Goal: Information Seeking & Learning: Learn about a topic

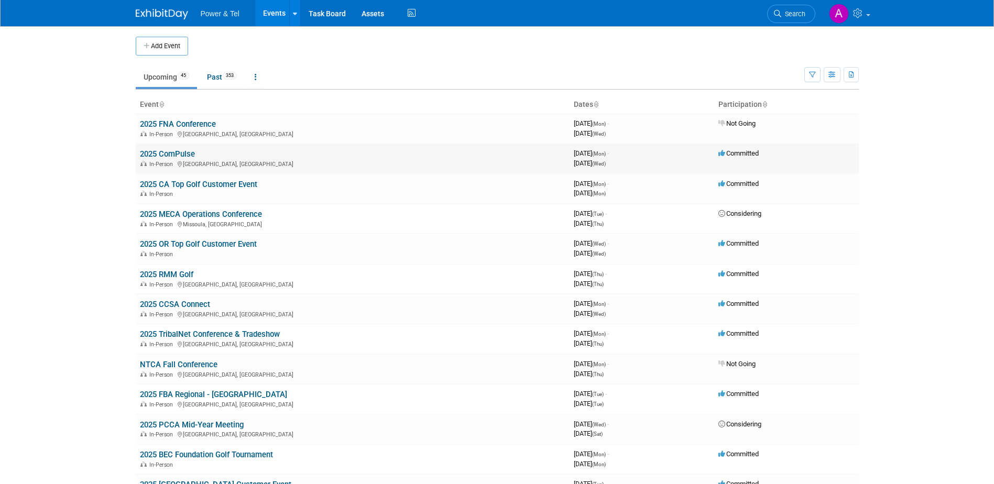
click at [180, 154] on link "2025 ComPulse" at bounding box center [167, 153] width 55 height 9
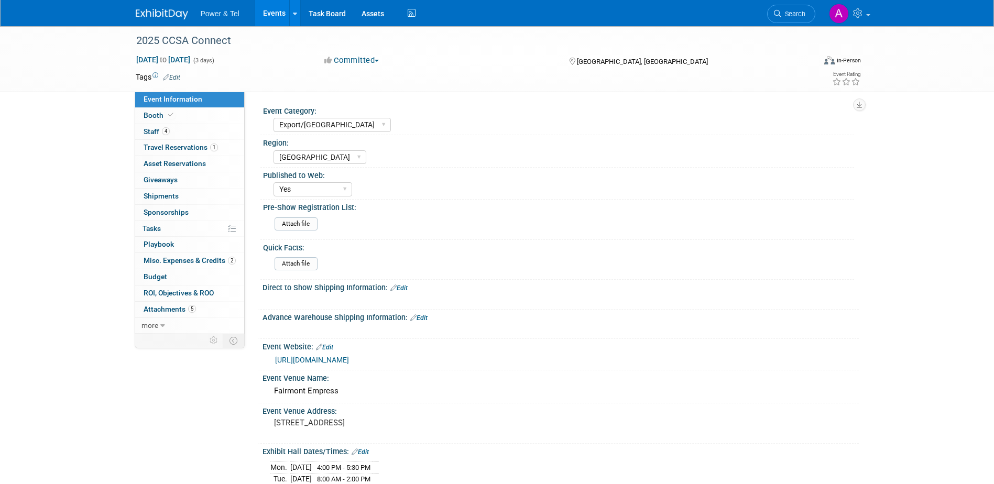
select select "Export/[GEOGRAPHIC_DATA]"
select select "[GEOGRAPHIC_DATA]"
select select "Yes"
click at [196, 110] on link "Booth" at bounding box center [189, 116] width 109 height 16
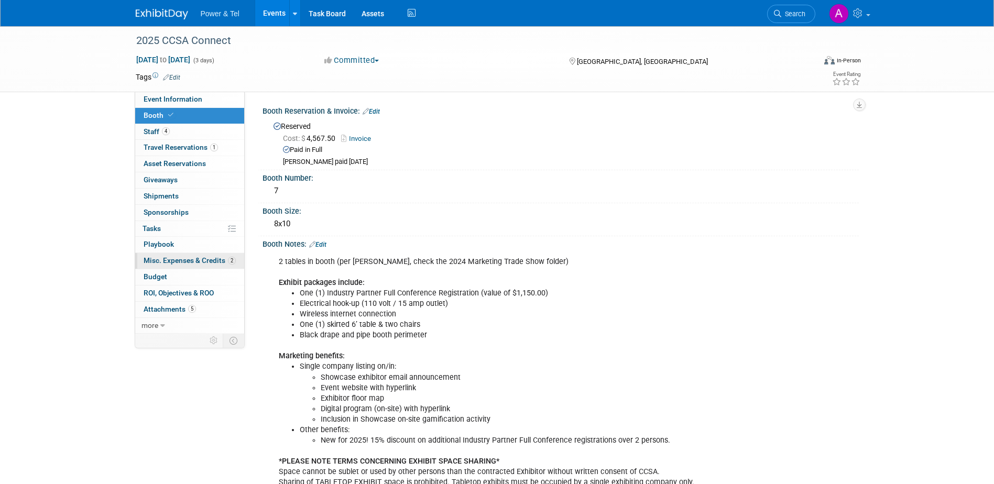
click at [178, 255] on link "2 Misc. Expenses & Credits 2" at bounding box center [189, 261] width 109 height 16
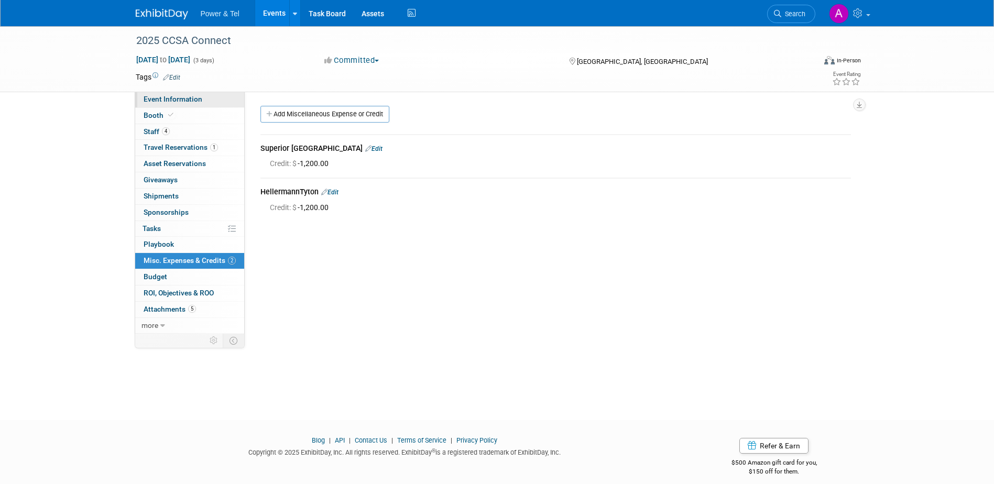
click at [201, 99] on link "Event Information" at bounding box center [189, 100] width 109 height 16
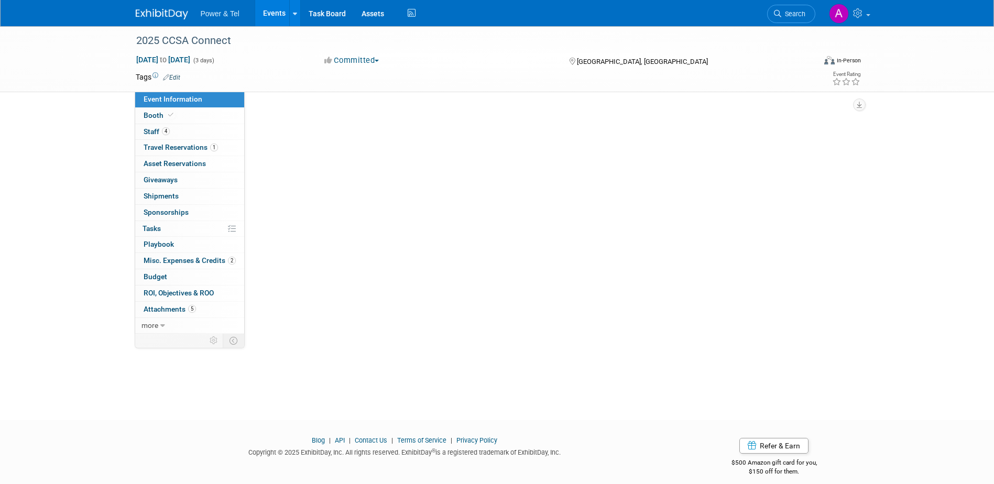
select select "Export/[GEOGRAPHIC_DATA]"
select select "[GEOGRAPHIC_DATA]"
select select "Yes"
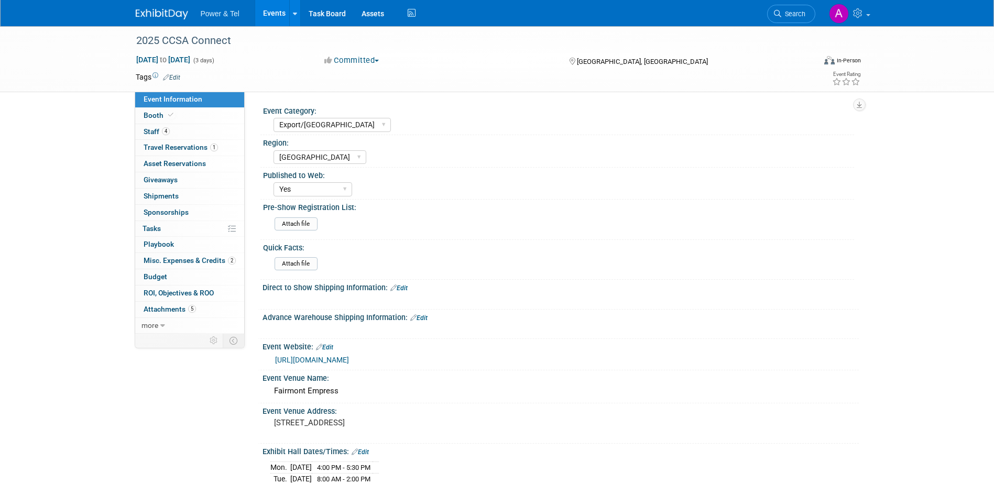
click at [333, 364] on link "[URL][DOMAIN_NAME]" at bounding box center [312, 360] width 74 height 8
select select "Trade Show"
select select "West"
select select "Yes"
click at [191, 262] on span "Misc. Expenses & Credits 1" at bounding box center [190, 260] width 92 height 8
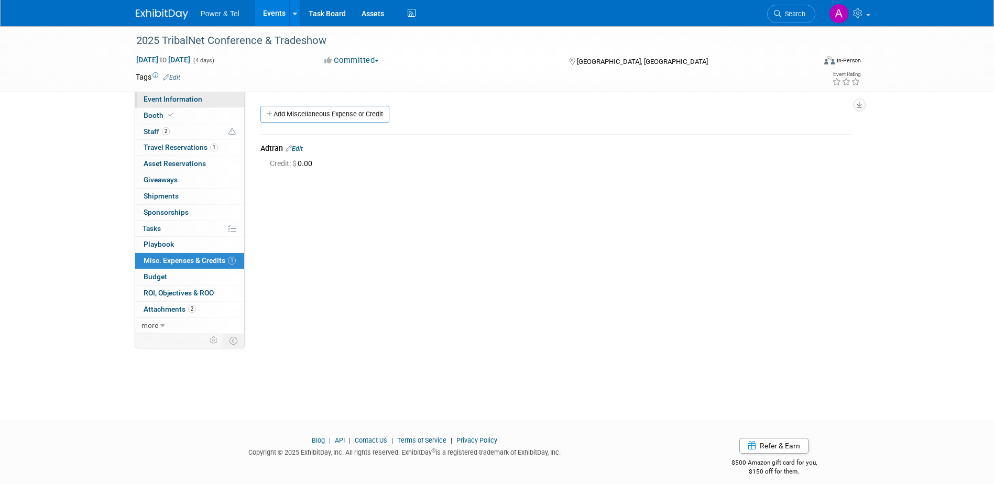
click at [193, 100] on span "Event Information" at bounding box center [173, 99] width 59 height 8
select select "Trade Show"
select select "West"
select select "Yes"
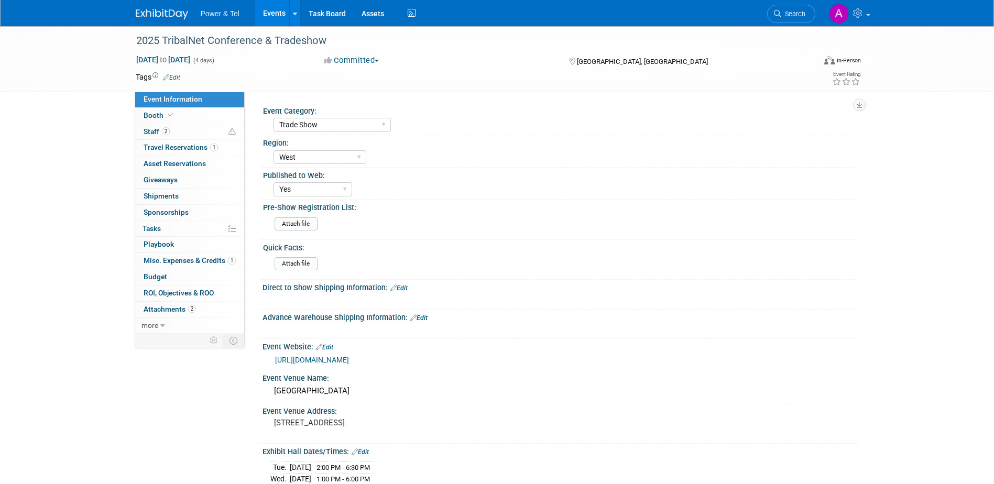
click at [349, 360] on link "https://tribalhub.com/events/tribalnet-conferences/2025-tribalnet-conference-tr…" at bounding box center [312, 360] width 74 height 8
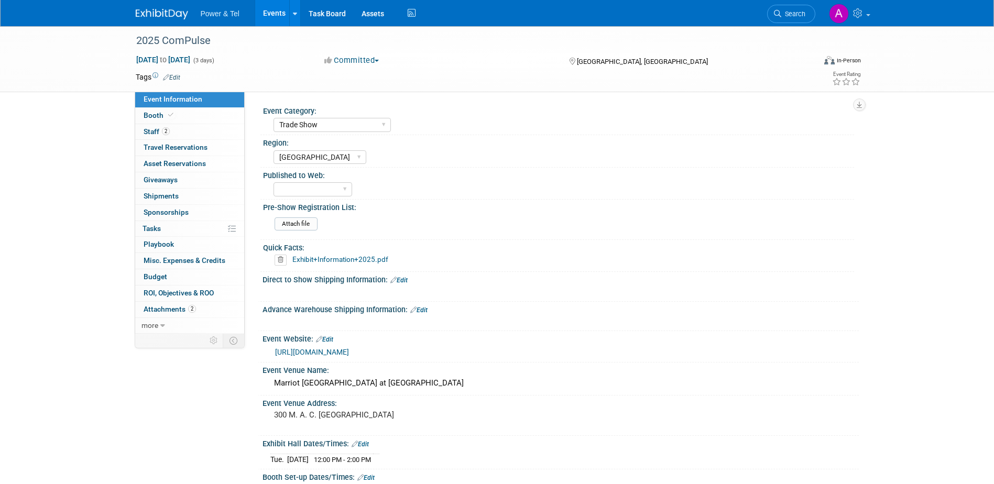
select select "Trade Show"
select select "Great Lakes"
click at [202, 289] on span "ROI, Objectives & ROO 0" at bounding box center [179, 293] width 70 height 8
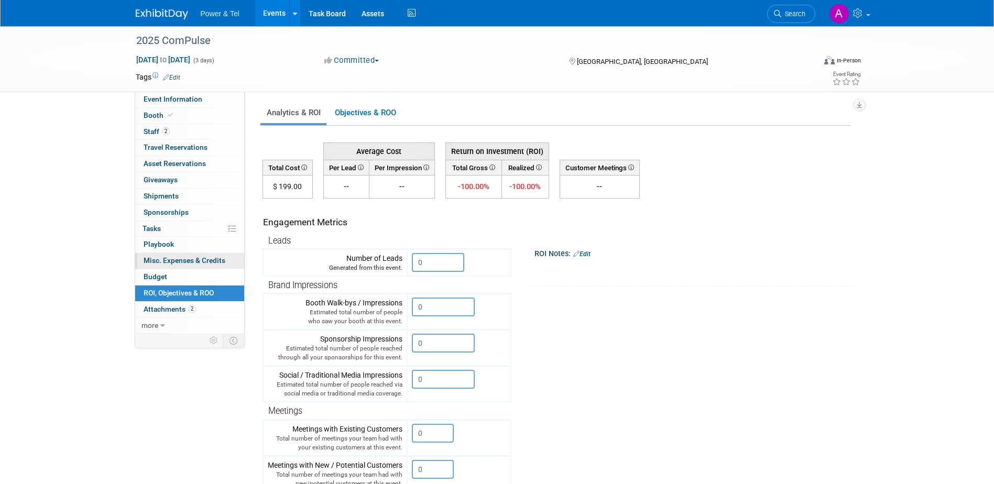
click at [201, 259] on span "Misc. Expenses & Credits 0" at bounding box center [185, 260] width 82 height 8
